Goal: Task Accomplishment & Management: Manage account settings

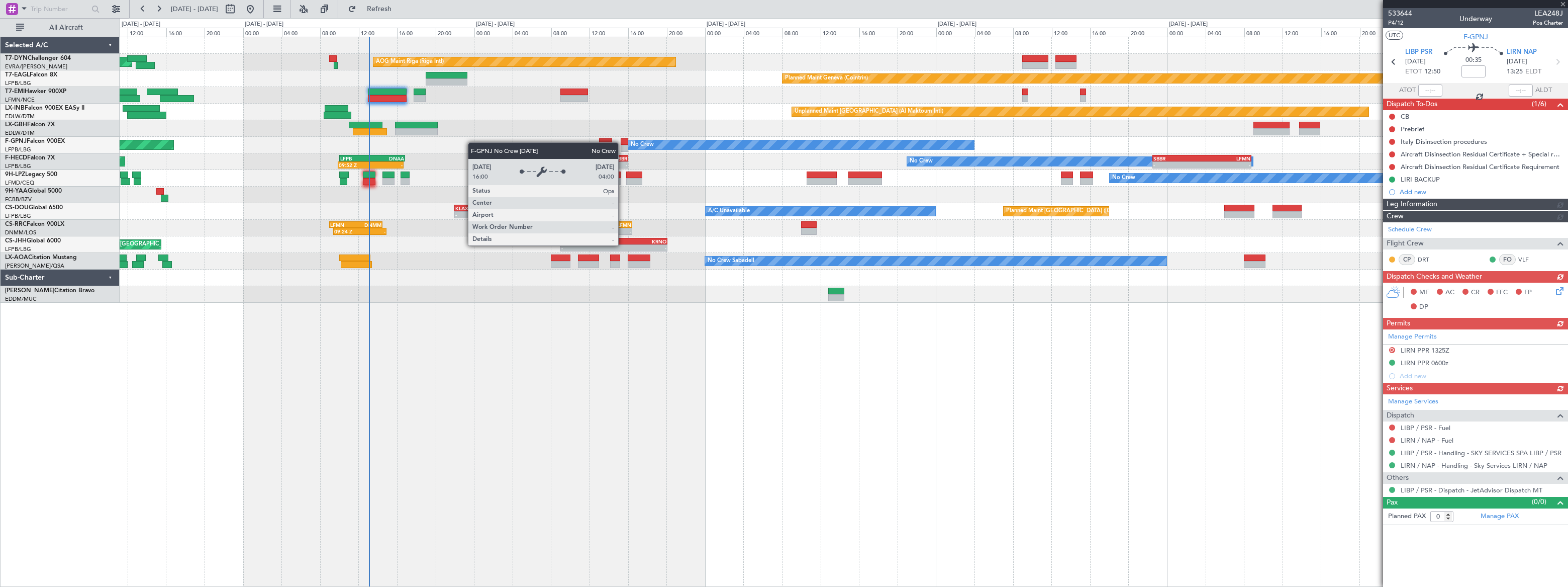
click at [769, 141] on div "AOG Maint Riga (Riga Intl) Planned Maint [GEOGRAPHIC_DATA]-[GEOGRAPHIC_DATA] Pl…" at bounding box center [844, 169] width 1448 height 266
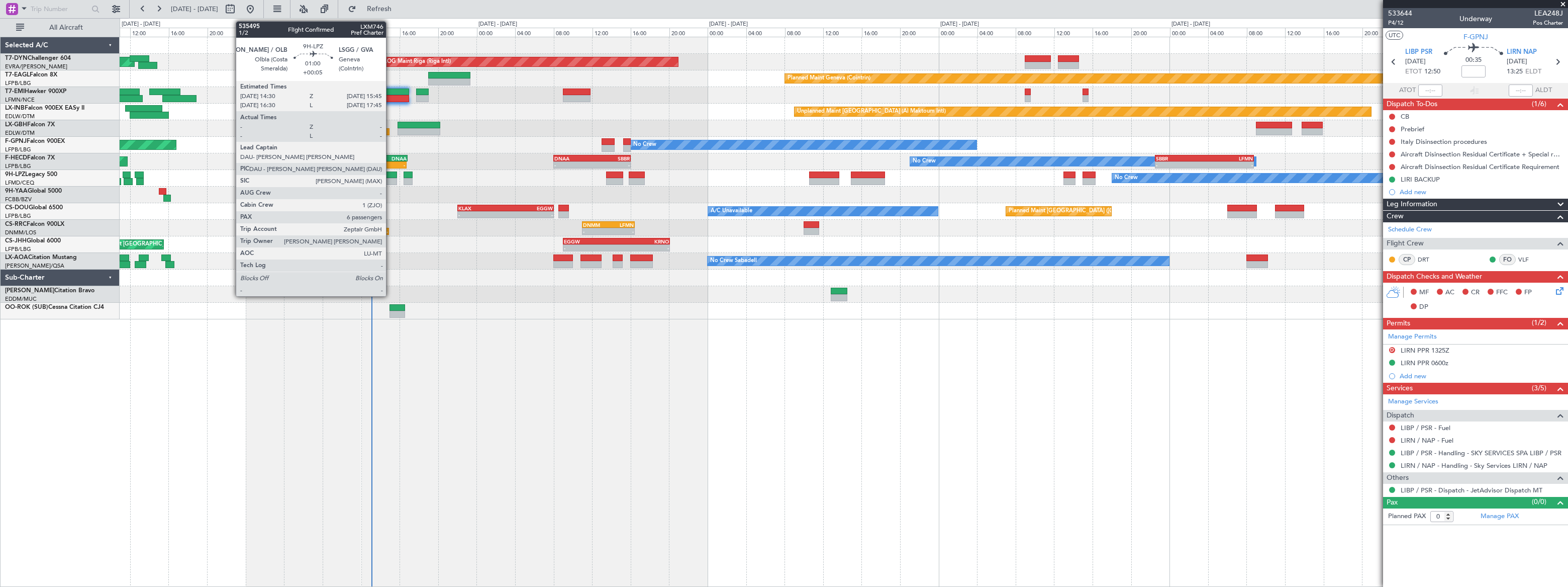
click at [391, 177] on div at bounding box center [391, 174] width 12 height 7
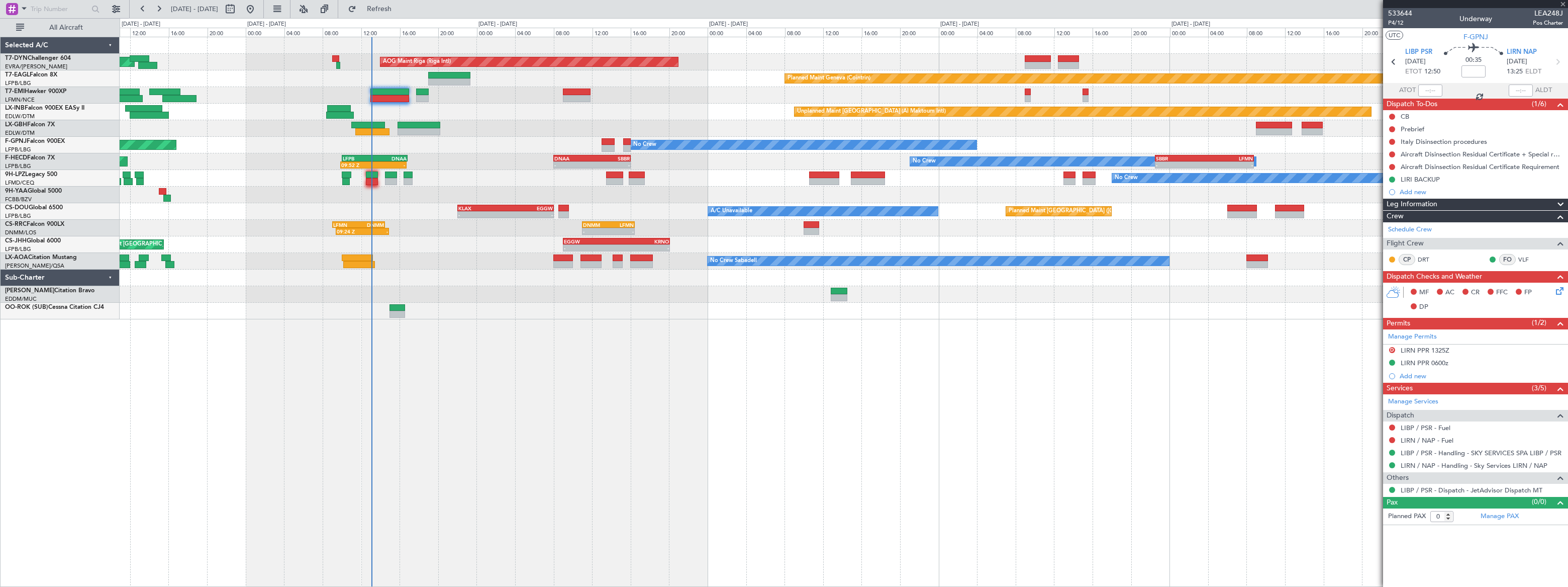
type input "+00:05"
type input "6"
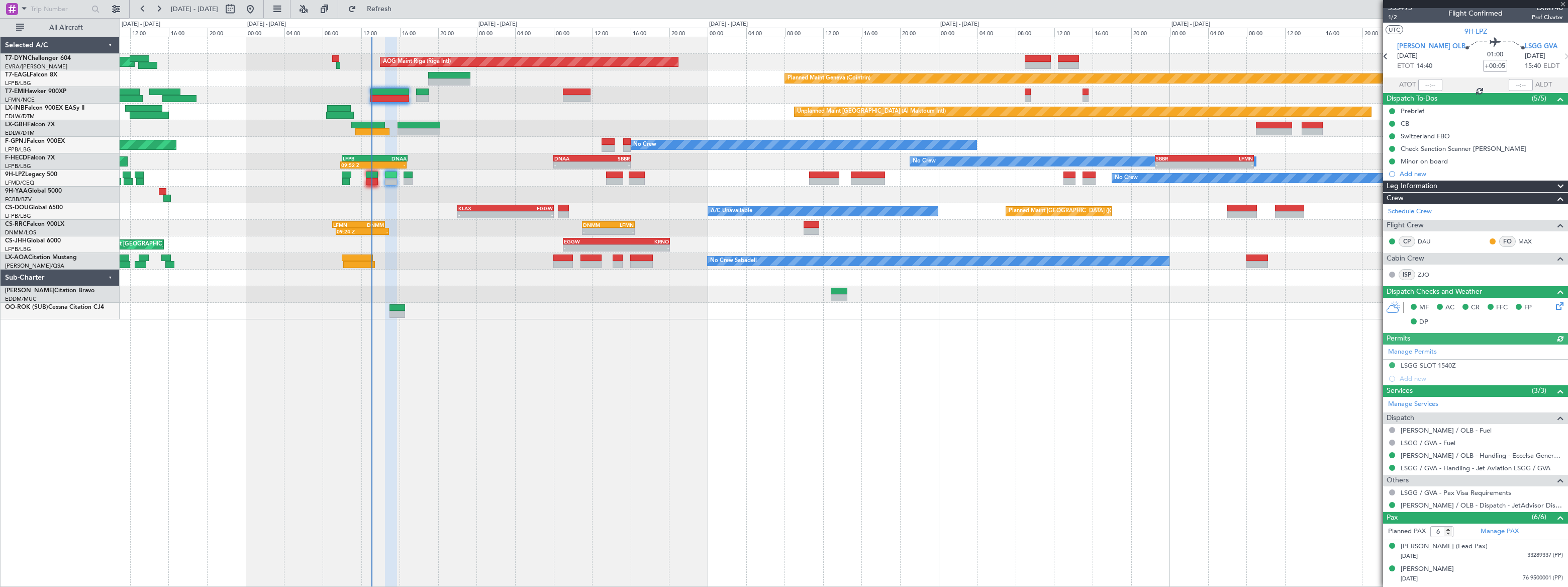
scroll to position [2, 0]
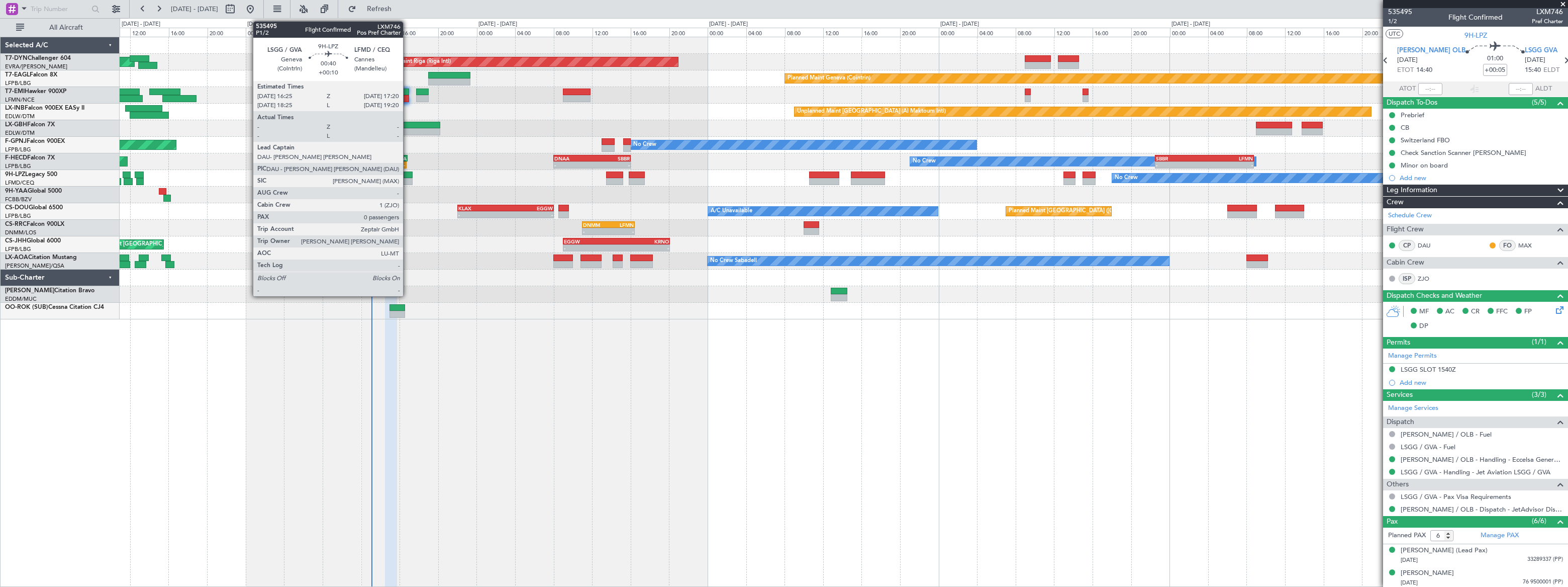
click at [406, 177] on div at bounding box center [408, 174] width 9 height 7
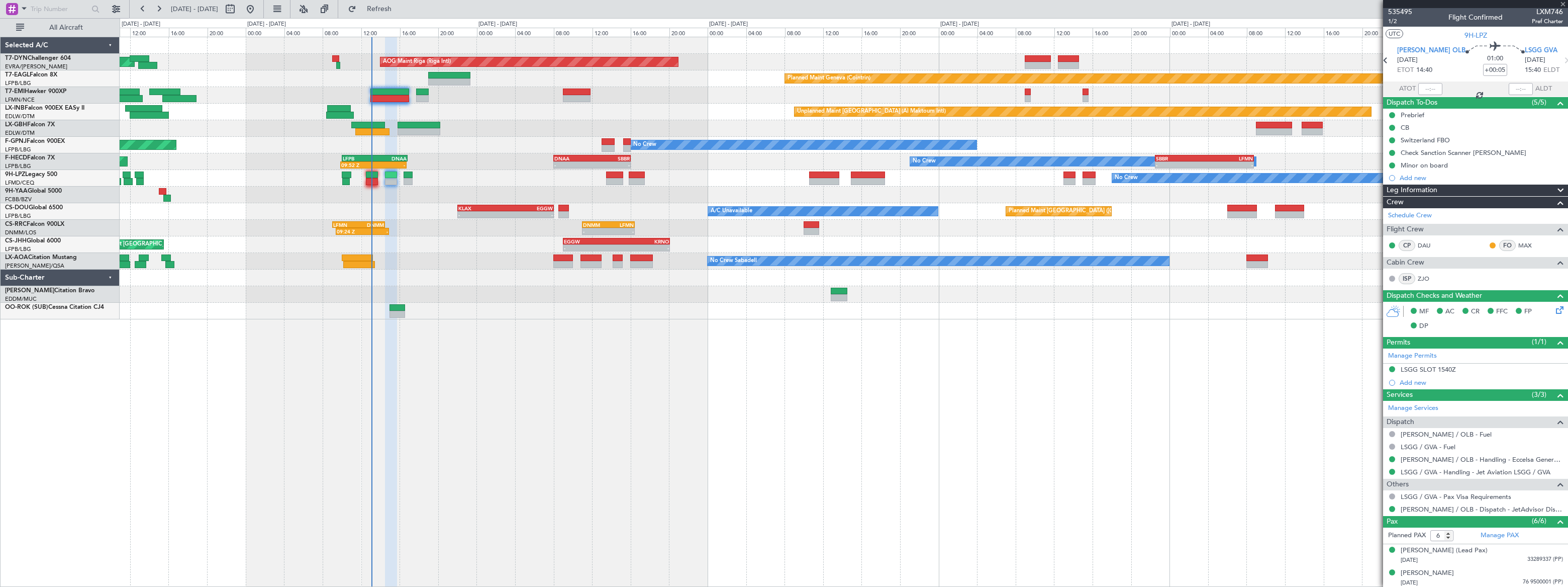
type input "+00:10"
type input "0"
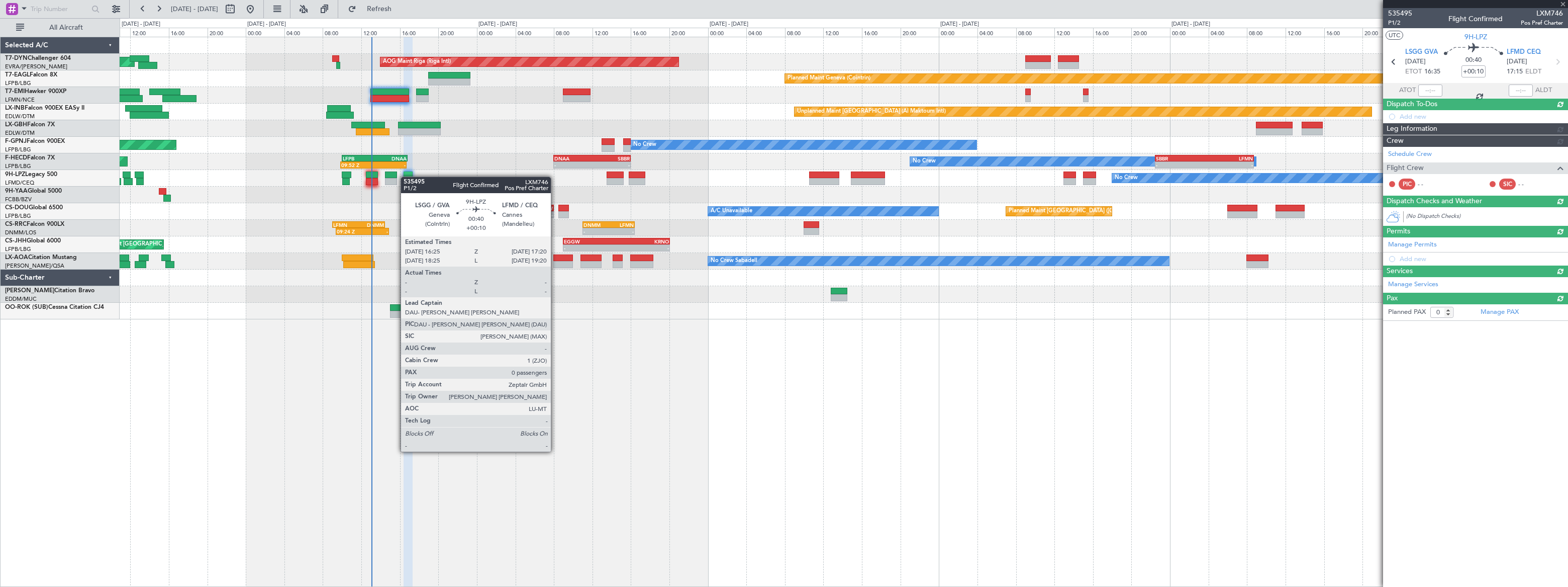
scroll to position [0, 0]
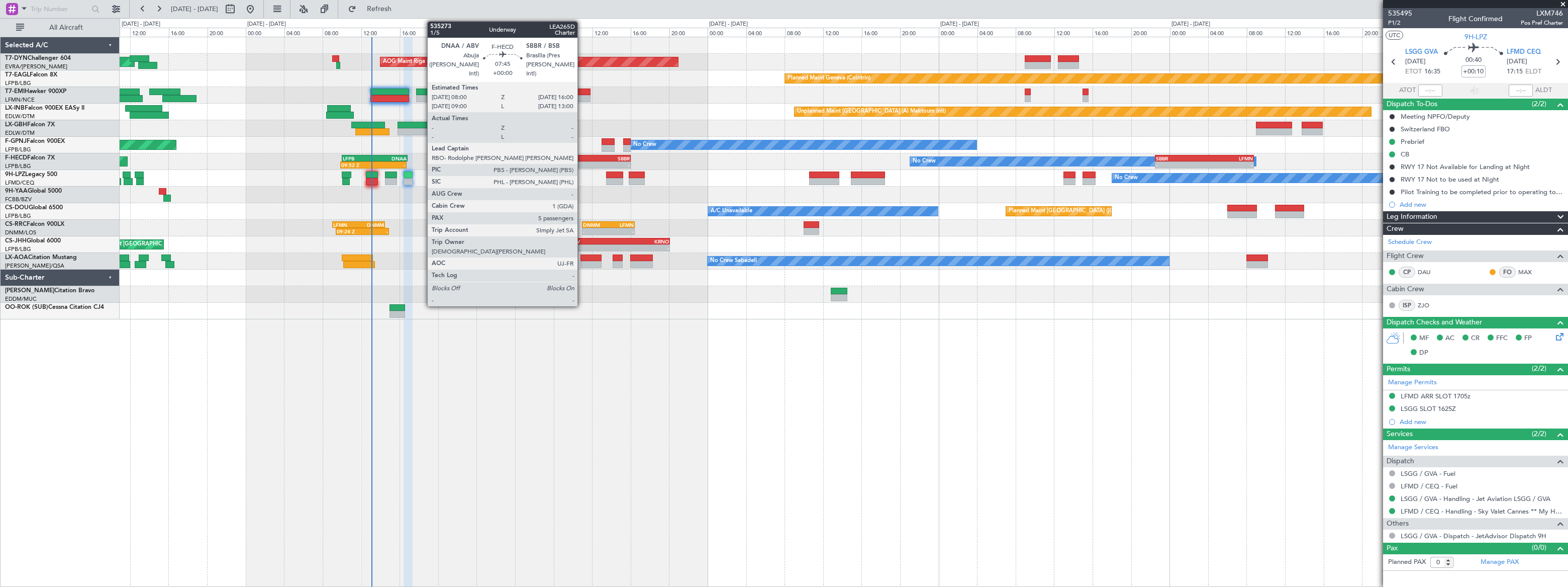
click at [582, 160] on div "DNAA" at bounding box center [573, 159] width 38 height 6
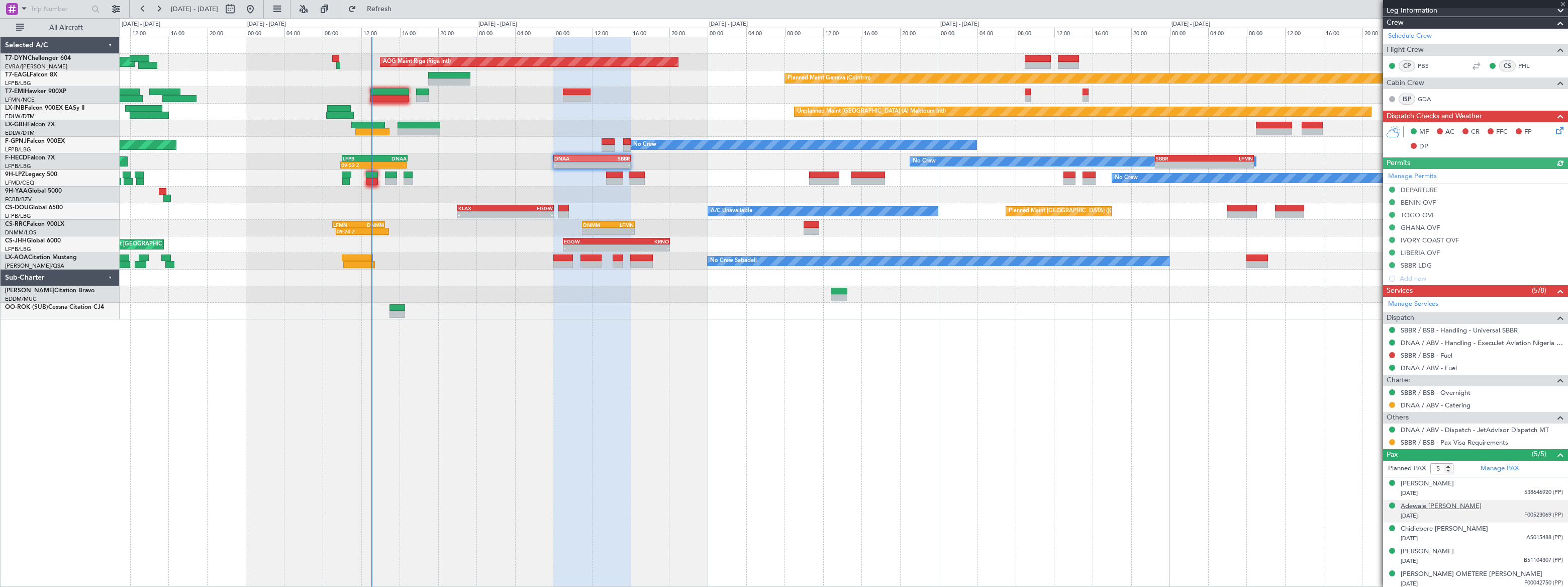
scroll to position [158, 0]
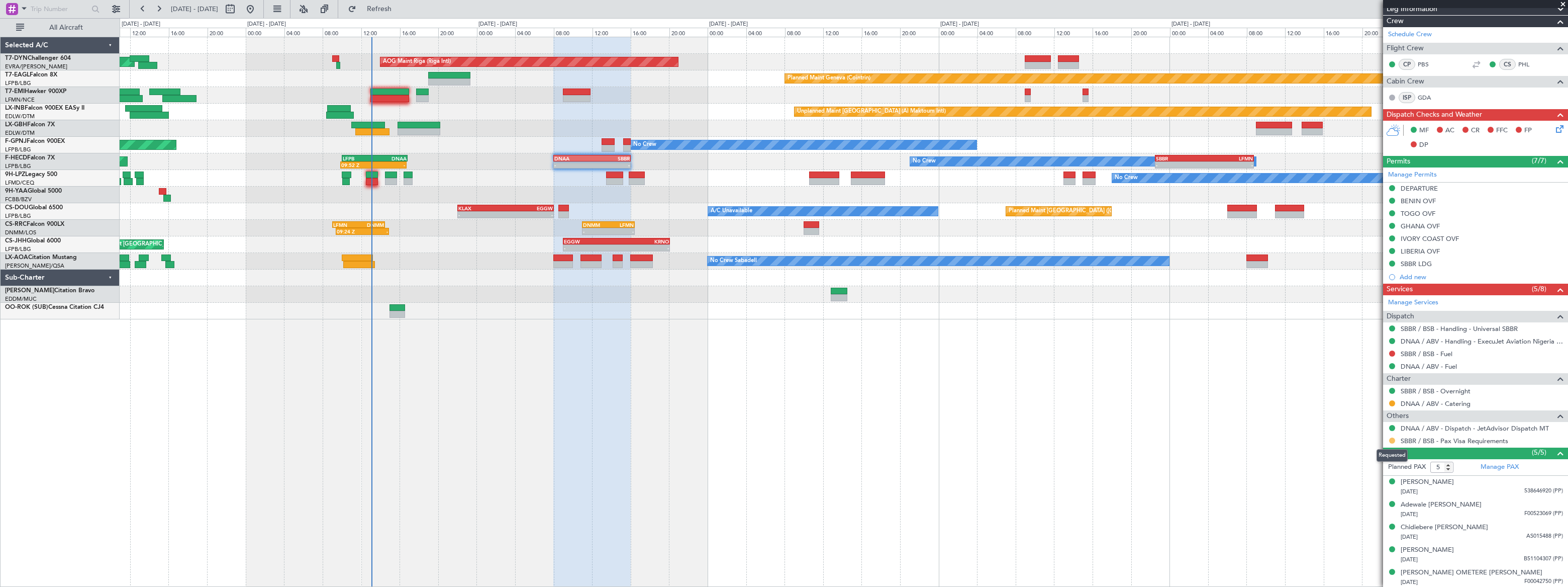
click at [1391, 437] on button at bounding box center [1392, 440] width 6 height 6
click at [1362, 560] on span "Confirmed" at bounding box center [1364, 559] width 31 height 10
click at [1392, 439] on button at bounding box center [1392, 440] width 6 height 6
click at [1369, 496] on span "Requested" at bounding box center [1364, 499] width 32 height 10
click at [1392, 400] on button at bounding box center [1392, 403] width 6 height 6
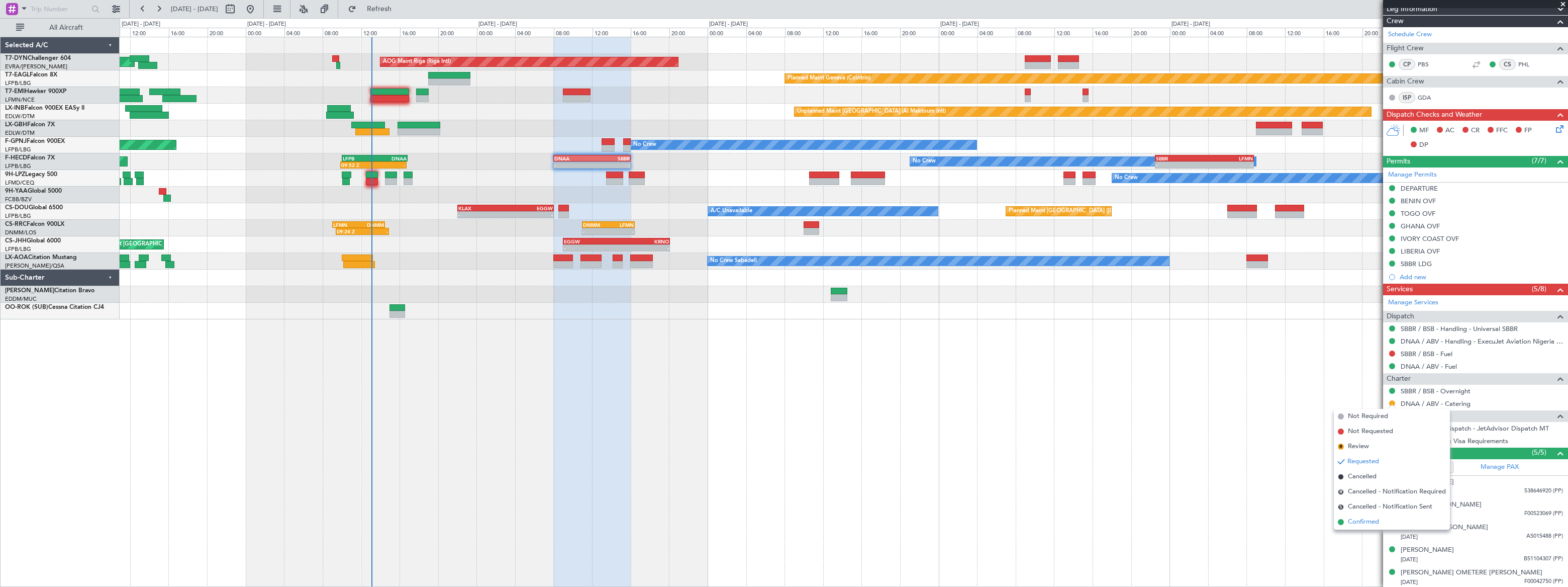
click at [1365, 521] on span "Confirmed" at bounding box center [1364, 522] width 31 height 10
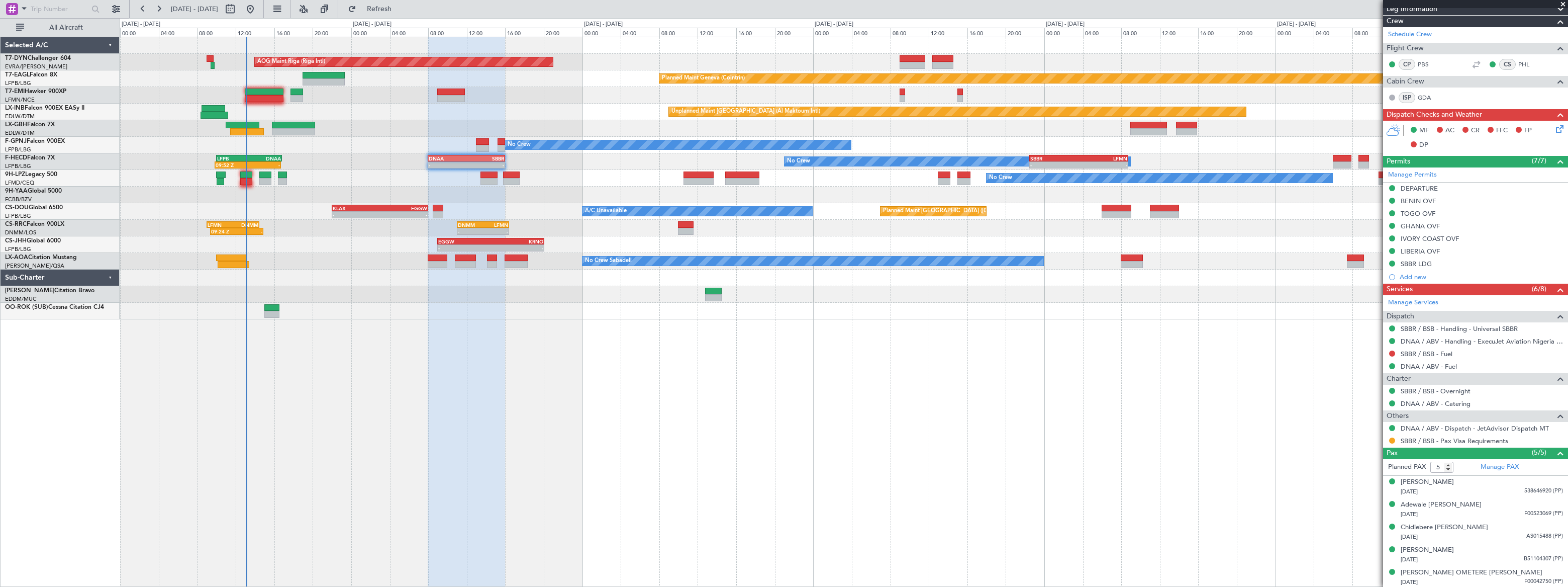
click at [450, 111] on div "Unplanned Maint [GEOGRAPHIC_DATA] (Al Maktoum Intl)" at bounding box center [844, 111] width 1448 height 16
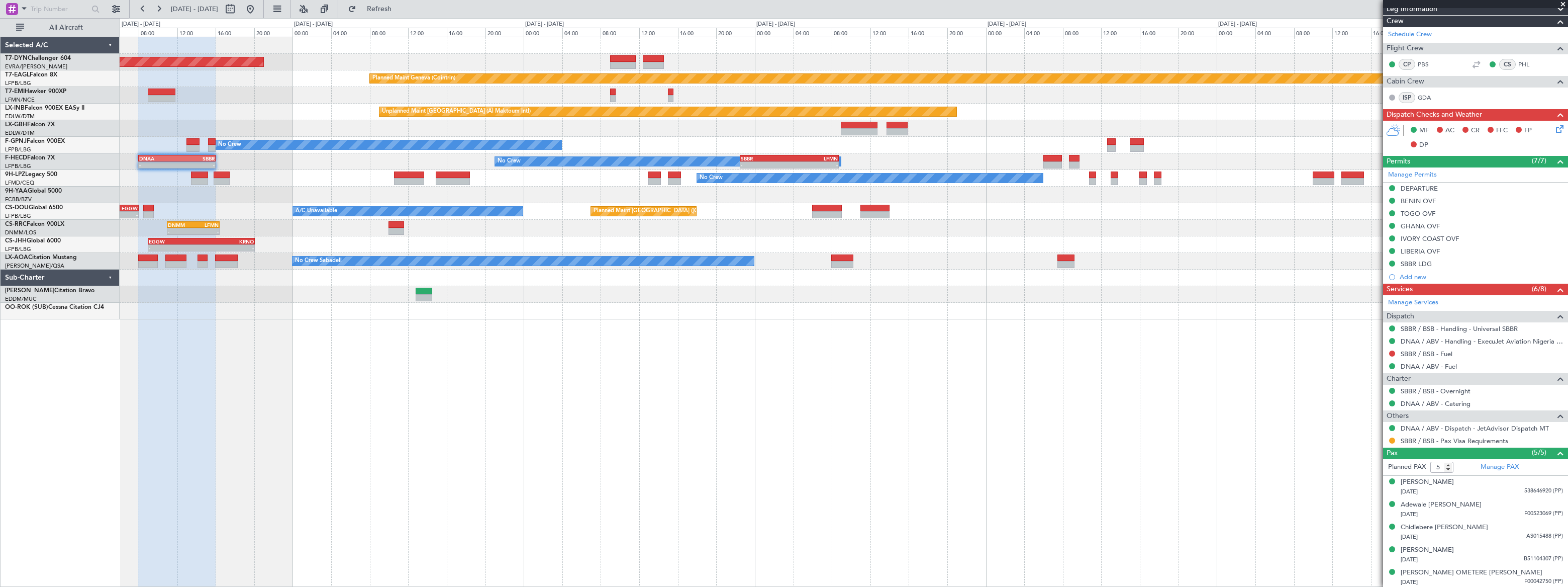
click at [868, 141] on div "No Crew No Crew [GEOGRAPHIC_DATA] ([GEOGRAPHIC_DATA])" at bounding box center [844, 144] width 1448 height 16
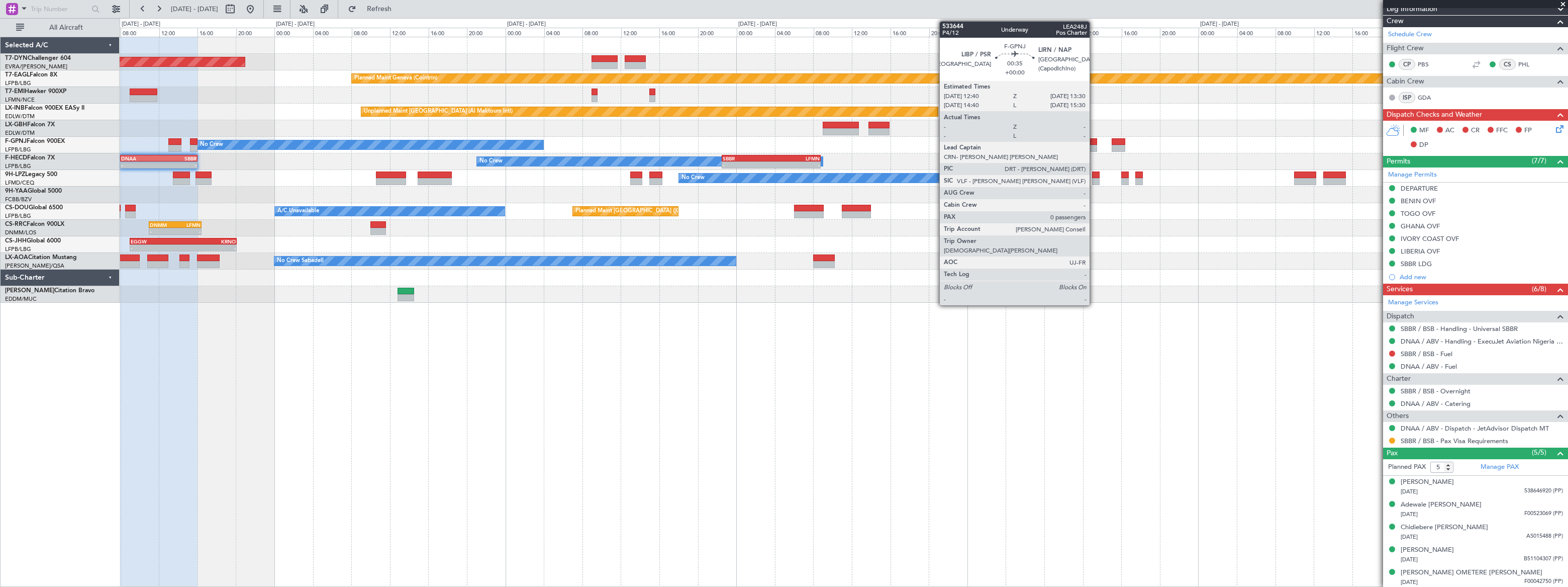
click at [1094, 140] on div at bounding box center [1093, 141] width 8 height 7
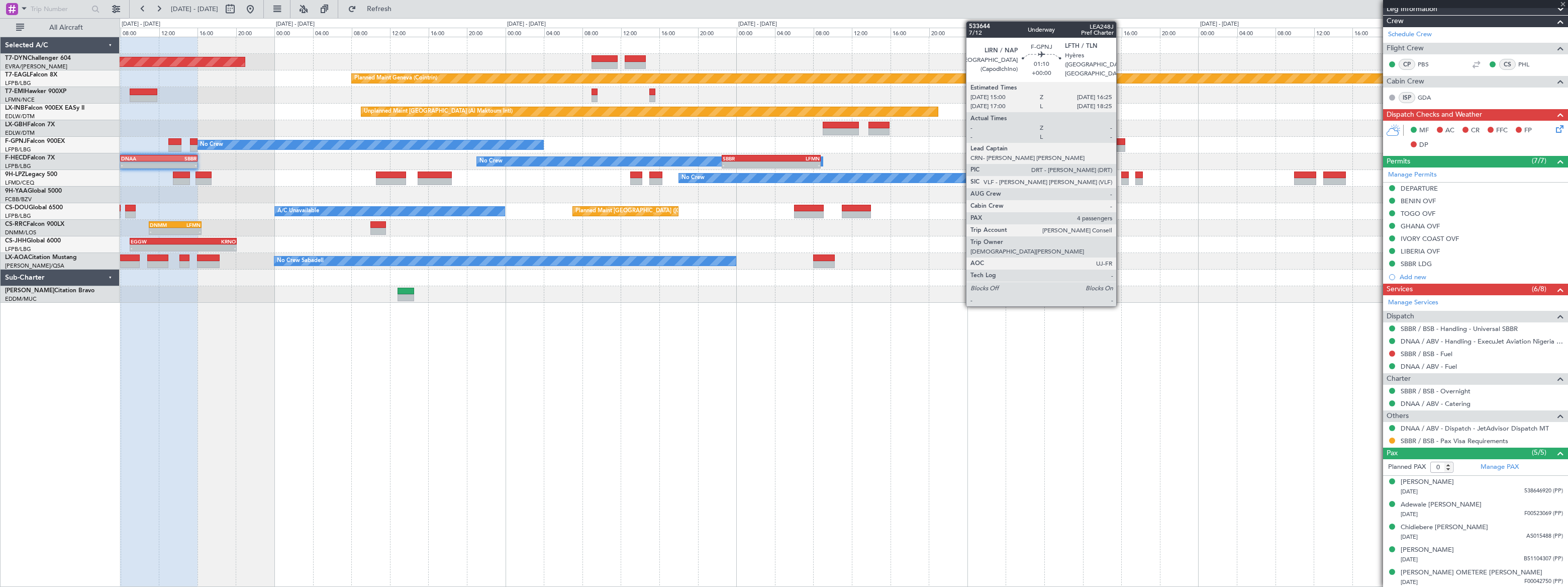
scroll to position [0, 0]
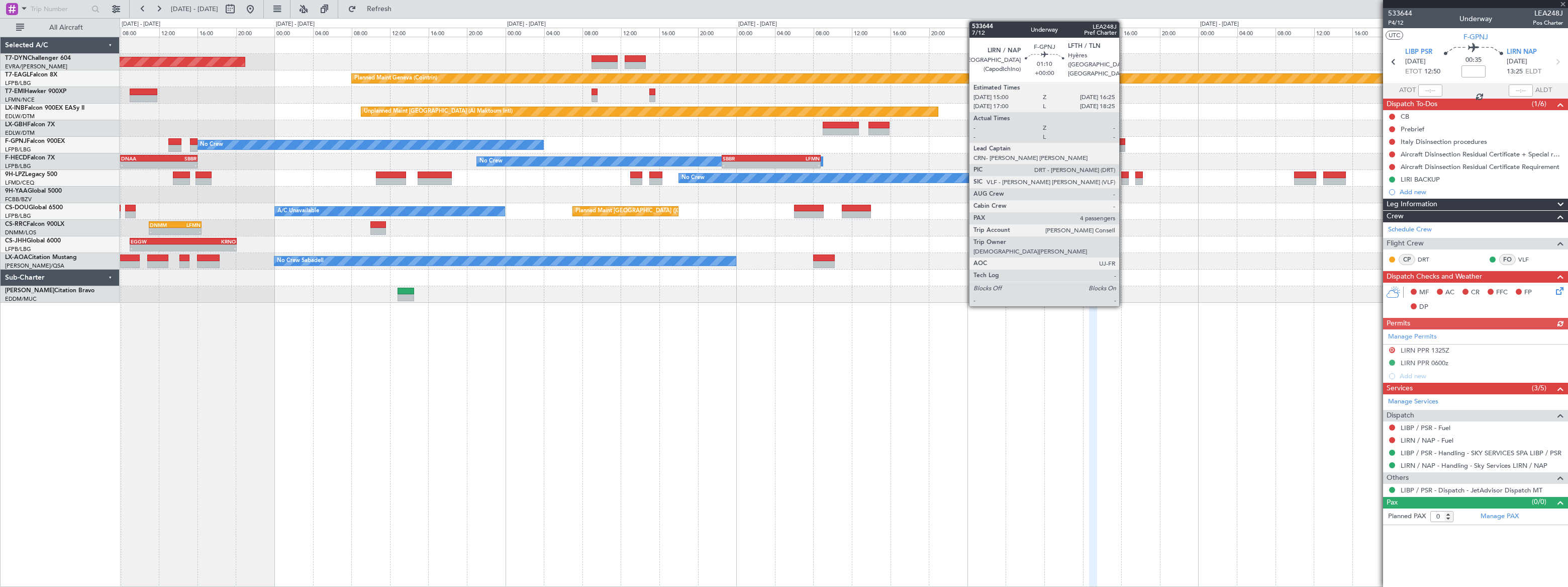
click at [1124, 141] on div at bounding box center [1118, 141] width 15 height 7
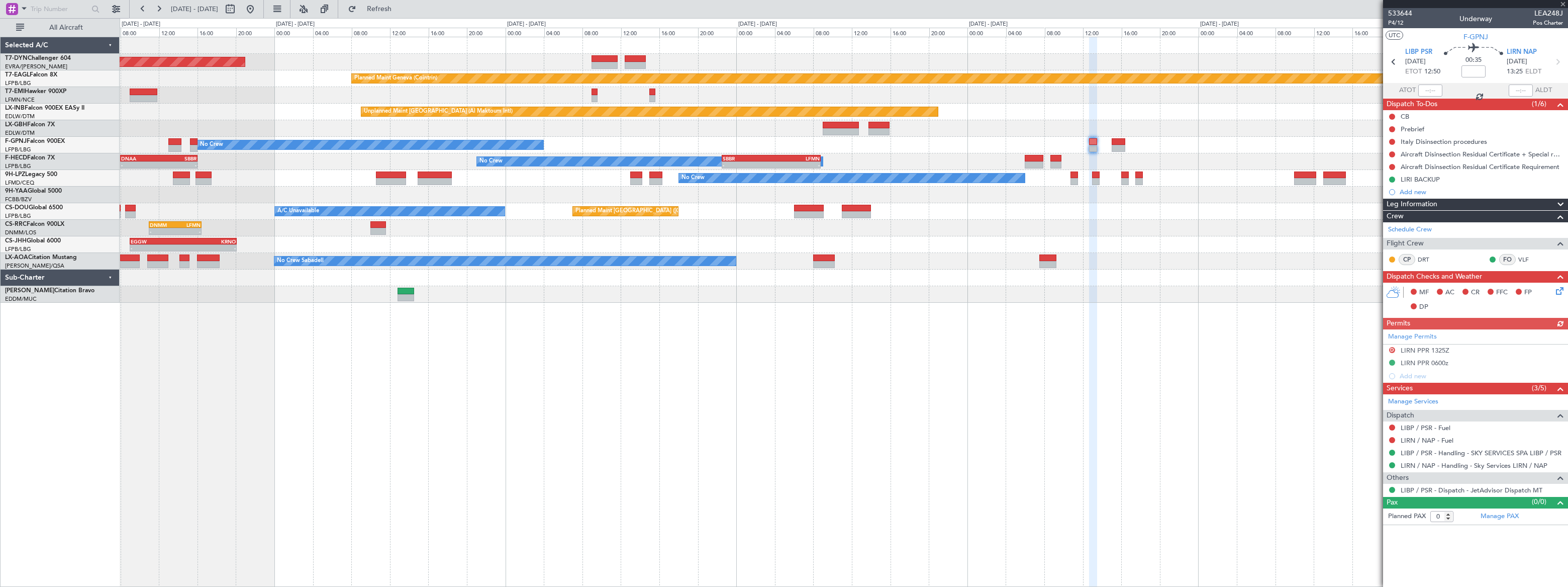
type input "4"
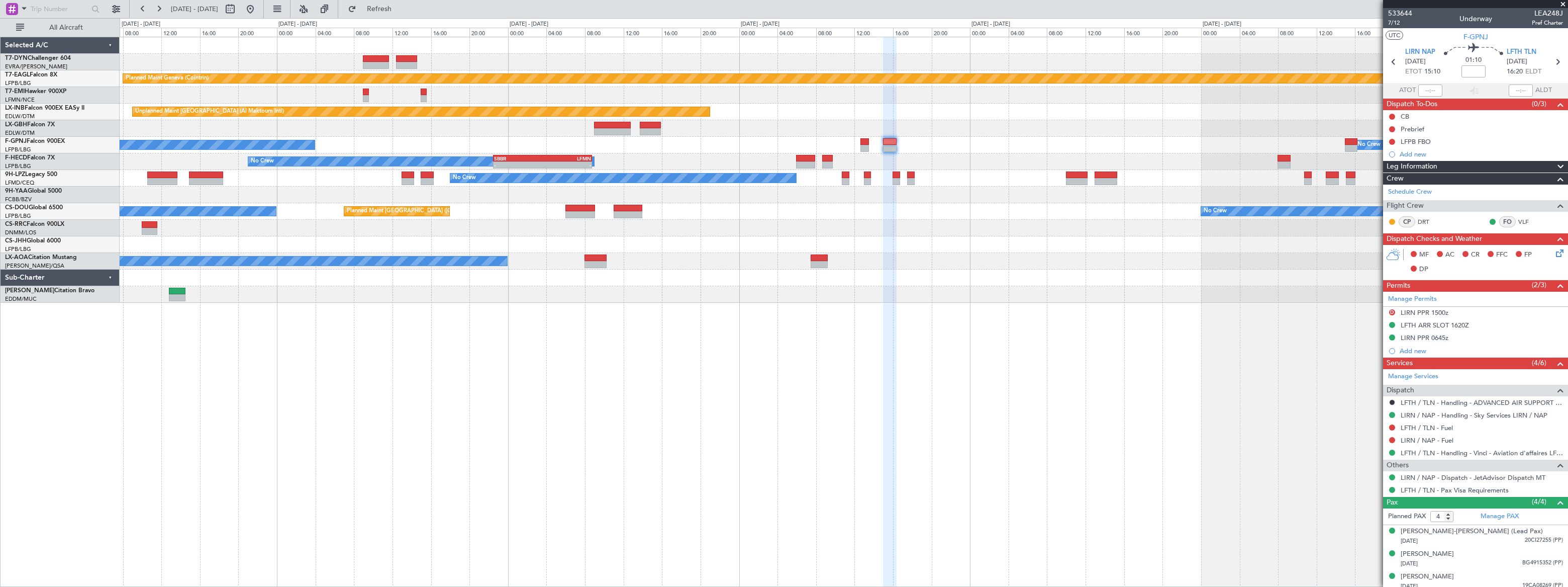
click at [811, 150] on div "No Crew No Crew Planned Maint [GEOGRAPHIC_DATA] ([GEOGRAPHIC_DATA])" at bounding box center [844, 144] width 1448 height 16
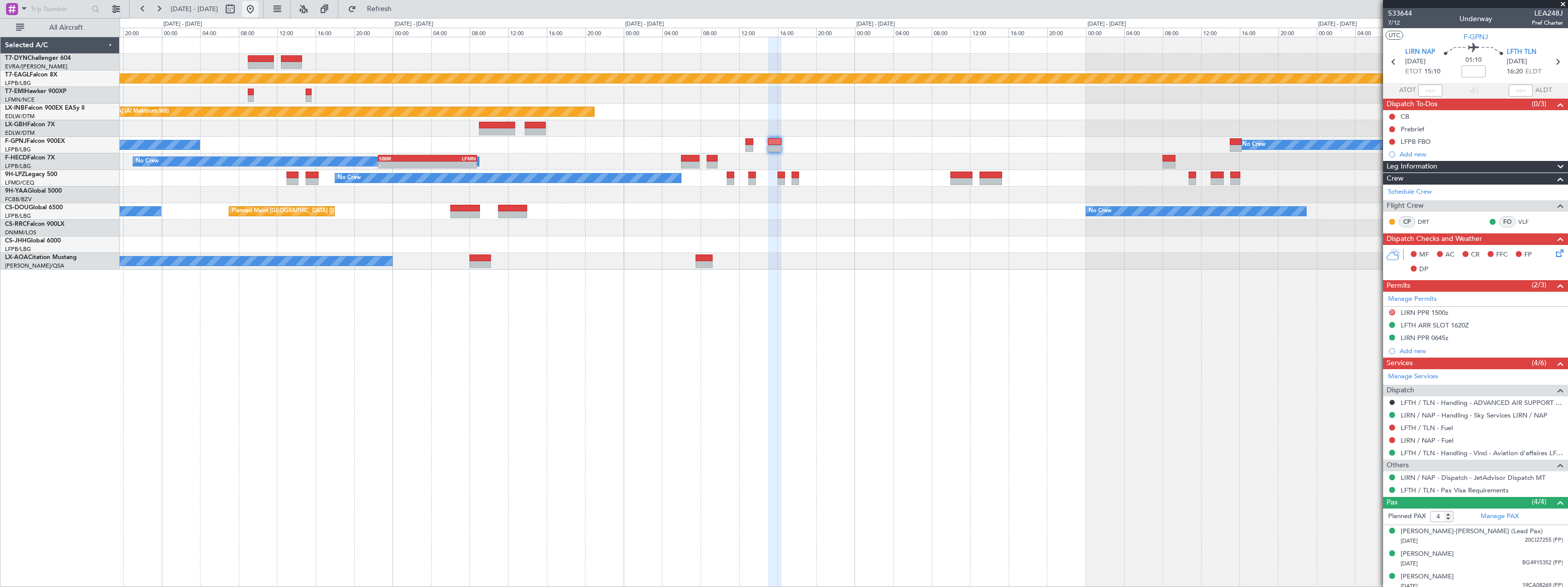
click at [258, 7] on button at bounding box center [250, 9] width 16 height 16
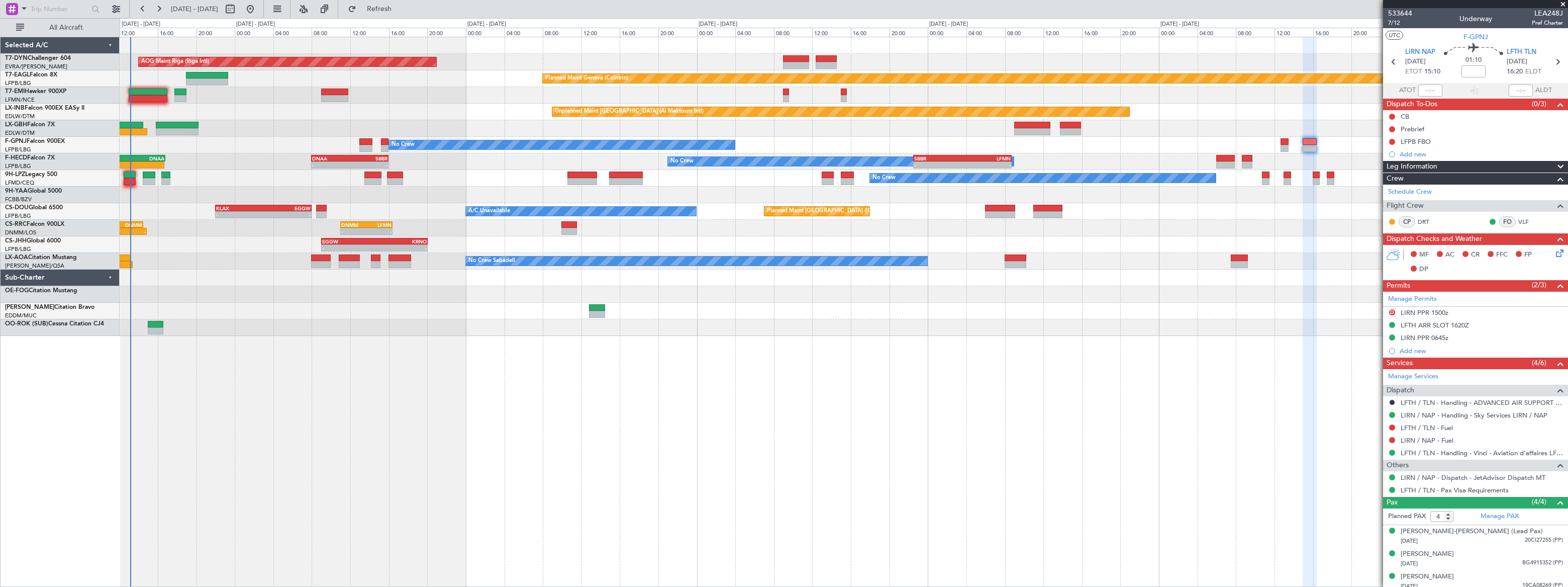
click at [264, 236] on div "- - EGGW 09:00 Z KRNO 20:05 Z Planned Maint [GEOGRAPHIC_DATA] ([GEOGRAPHIC_DATA…" at bounding box center [844, 244] width 1448 height 16
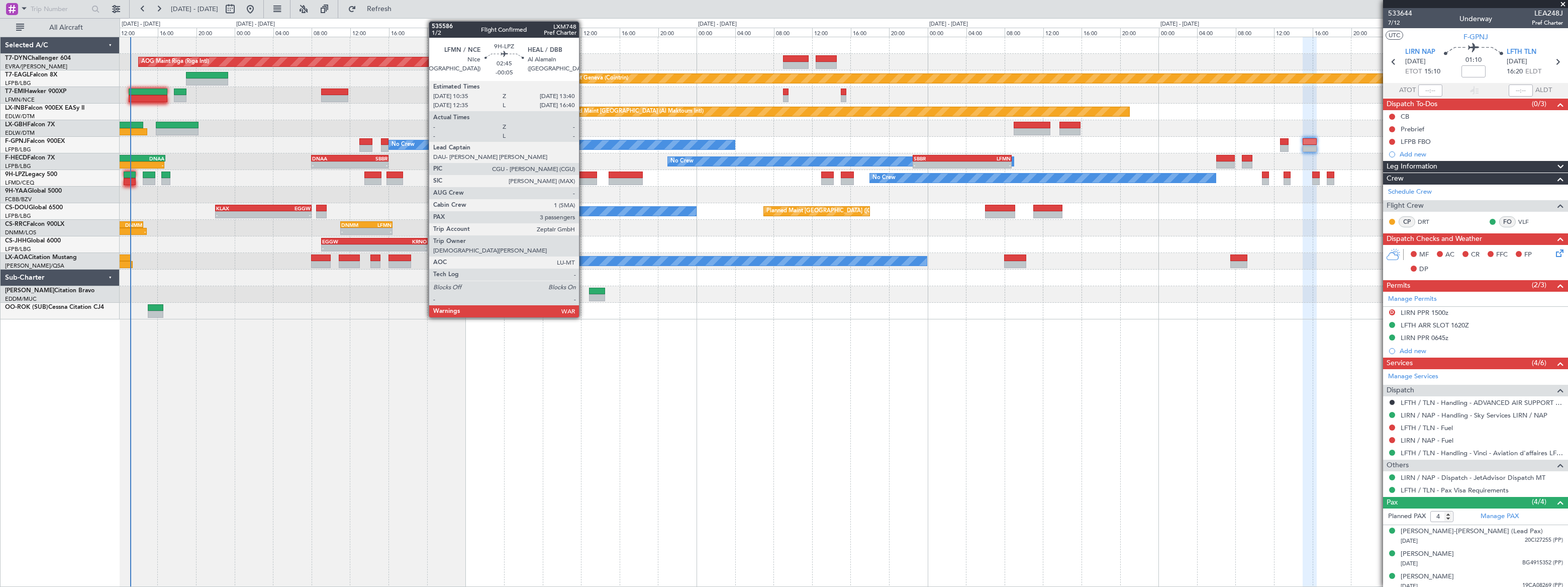
click at [584, 175] on div at bounding box center [582, 174] width 30 height 7
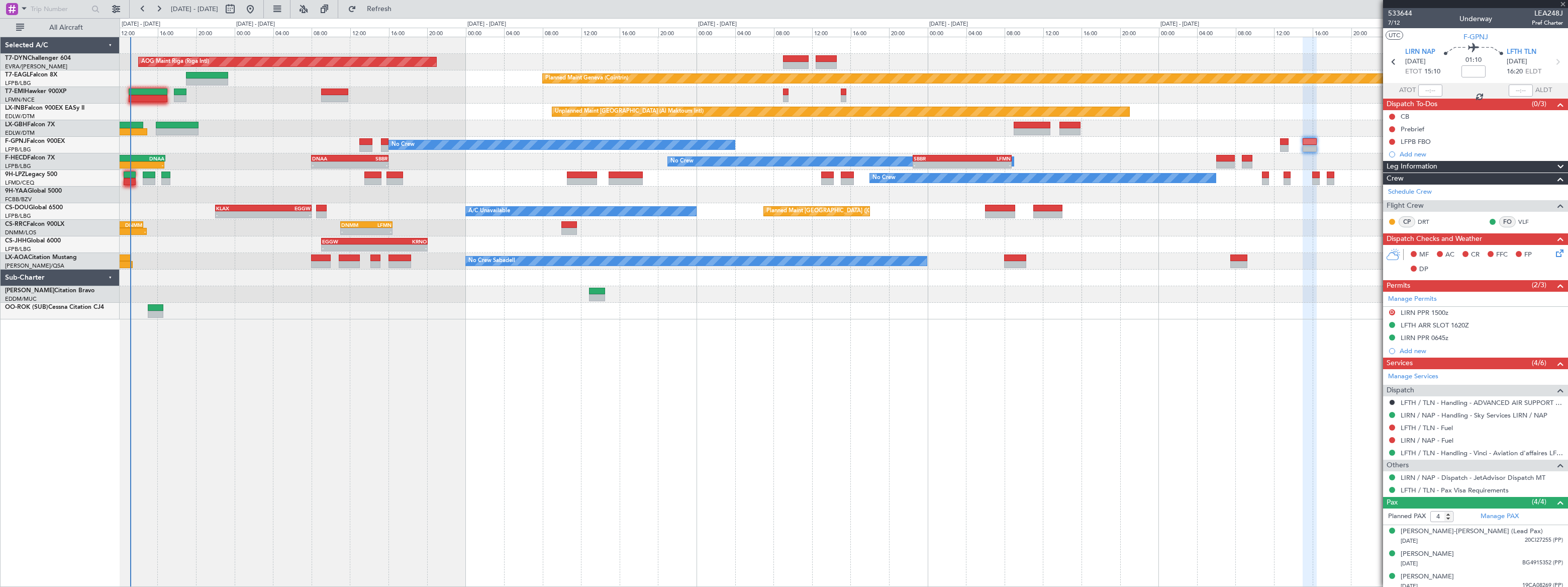
type input "-00:05"
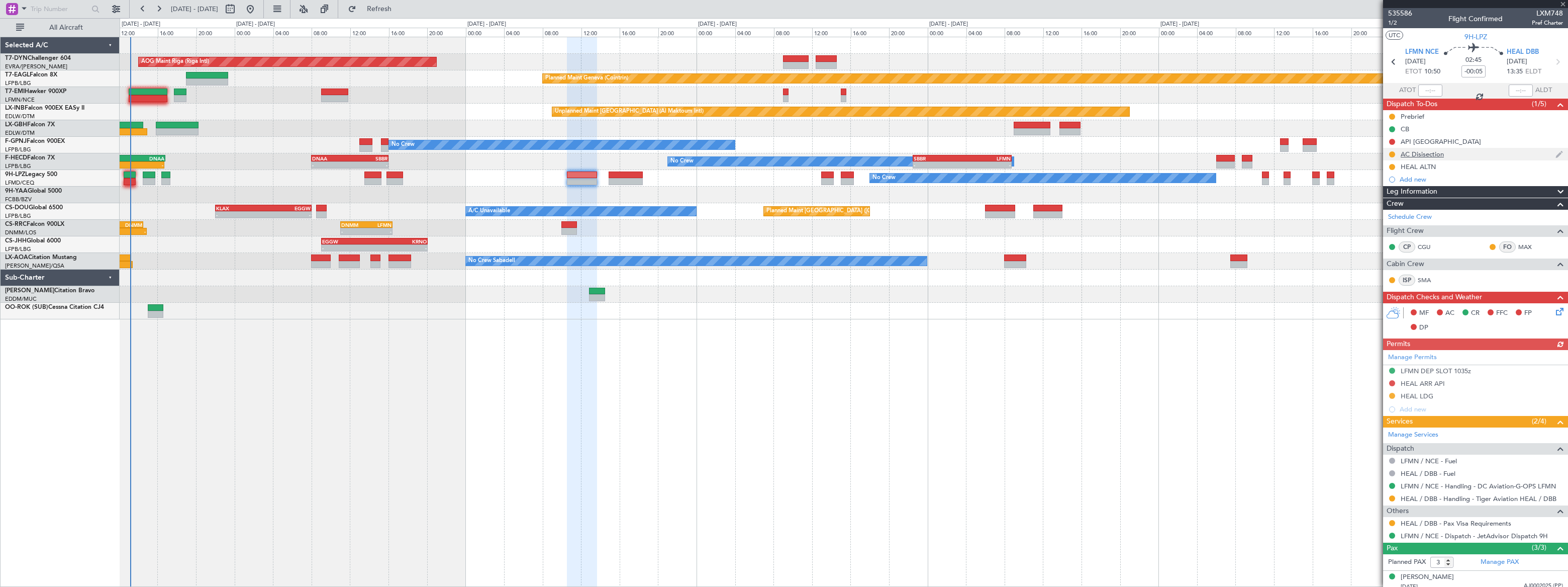
click at [1467, 152] on div "AC Disisection" at bounding box center [1475, 154] width 185 height 13
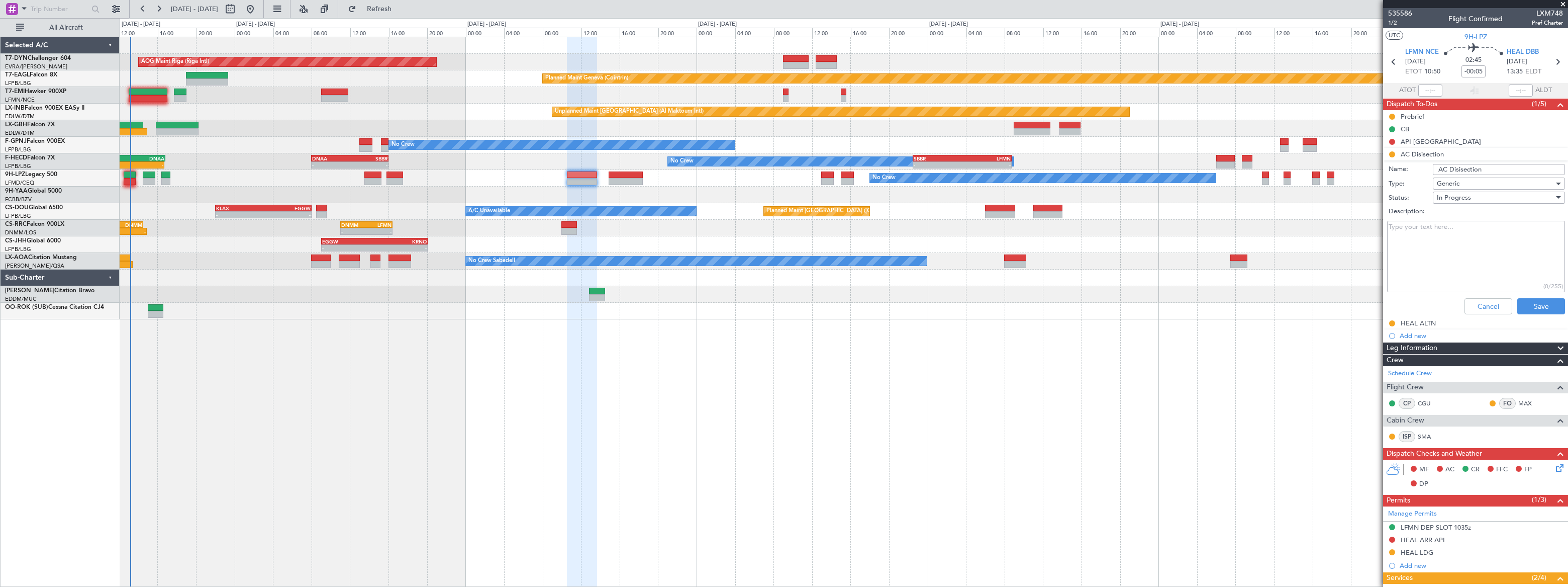
click at [1474, 184] on div "Generic" at bounding box center [1495, 184] width 117 height 15
click at [1467, 235] on span "Airport" at bounding box center [1495, 234] width 118 height 15
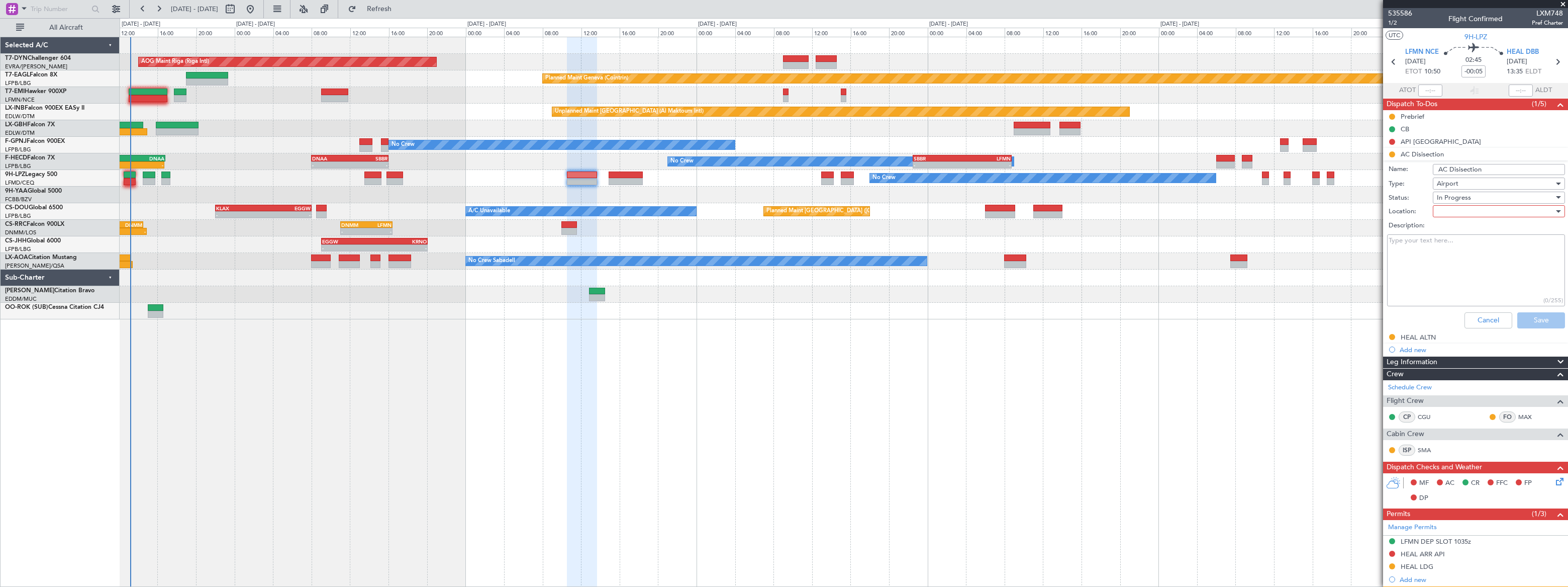
click at [1466, 194] on span "In Progress" at bounding box center [1454, 197] width 34 height 9
click at [1461, 231] on span "In Progress" at bounding box center [1495, 233] width 118 height 15
click at [1461, 211] on div at bounding box center [1495, 212] width 117 height 15
click at [1464, 230] on span "Arrival" at bounding box center [1495, 231] width 118 height 15
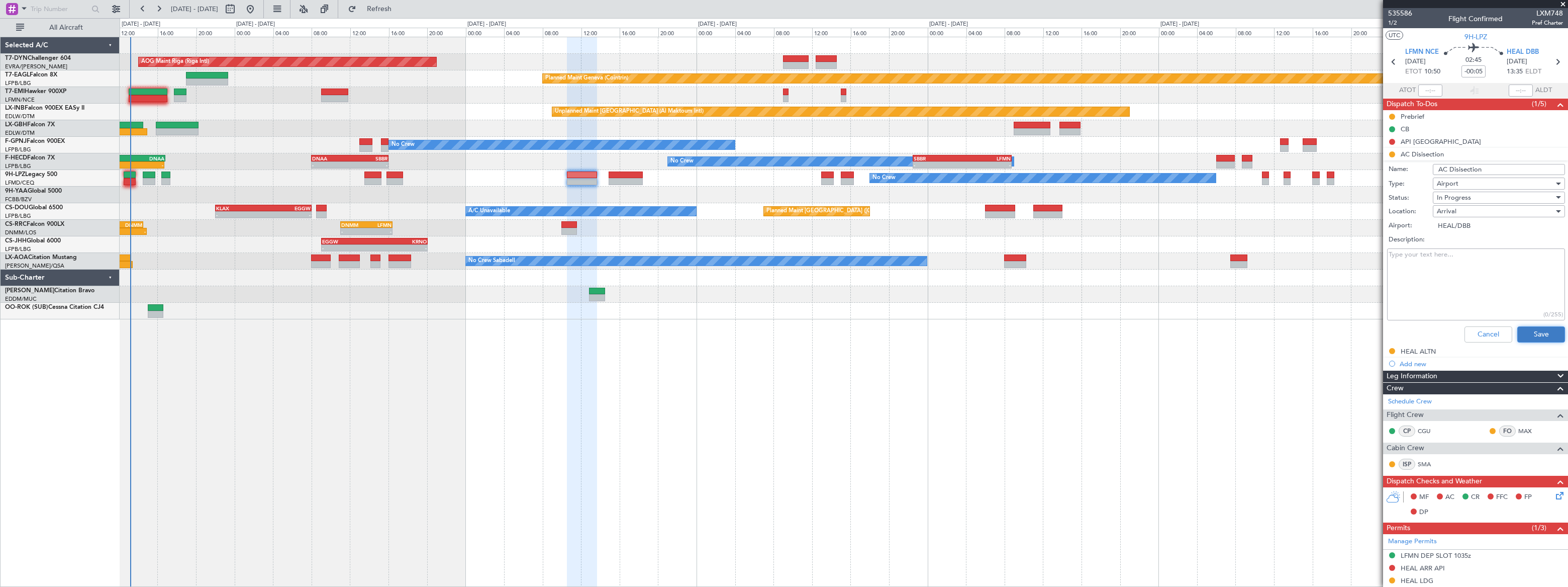
click at [1540, 336] on button "Save" at bounding box center [1541, 334] width 47 height 16
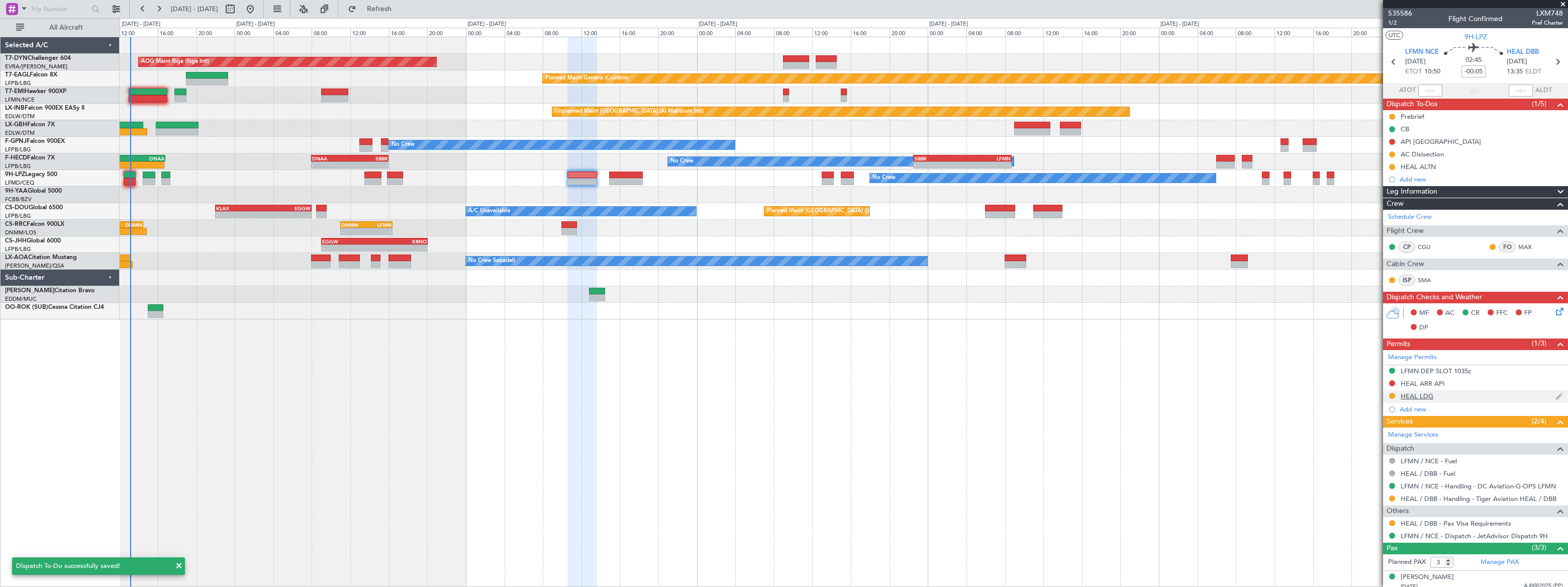
scroll to position [50, 0]
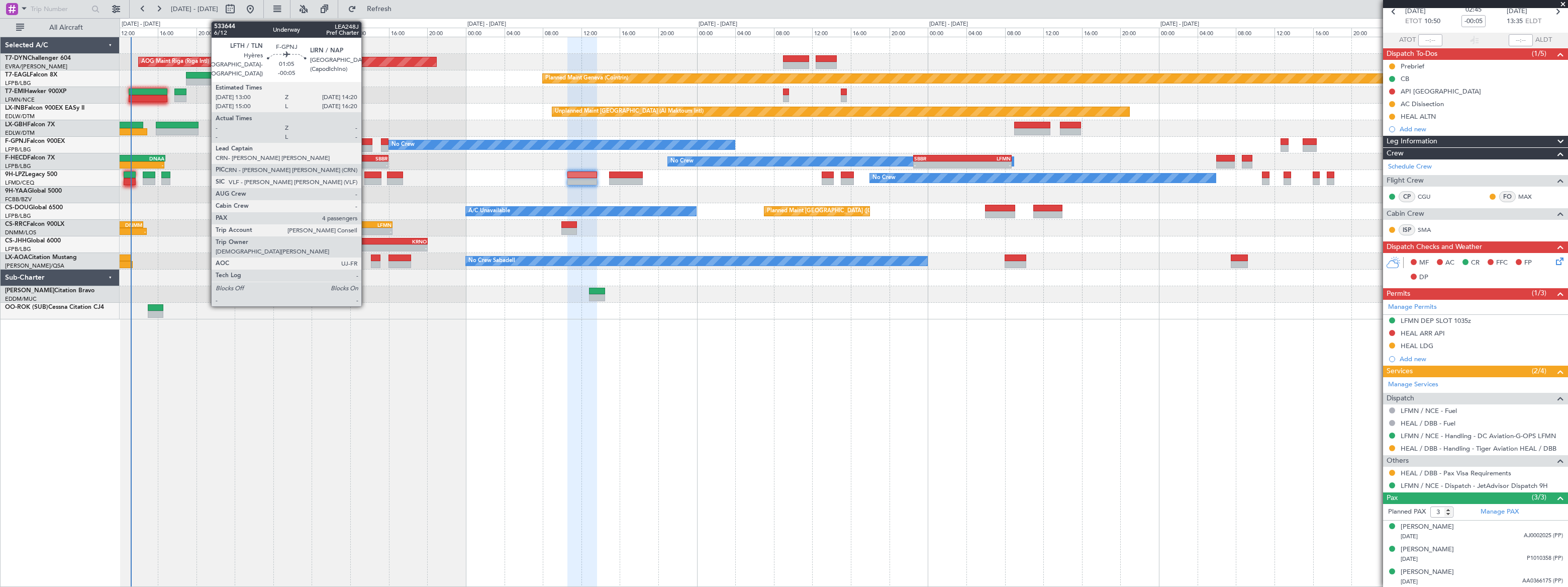
click at [366, 139] on div at bounding box center [366, 141] width 14 height 7
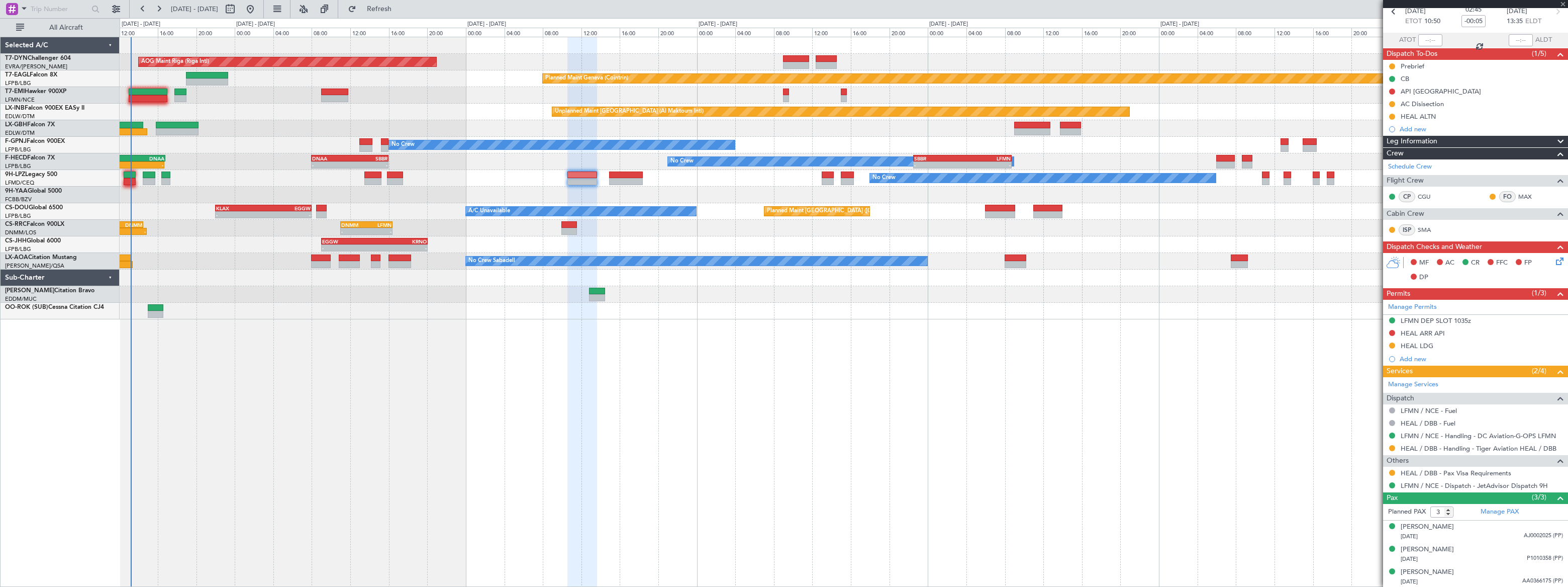
type input "4"
